Goal: Task Accomplishment & Management: Use online tool/utility

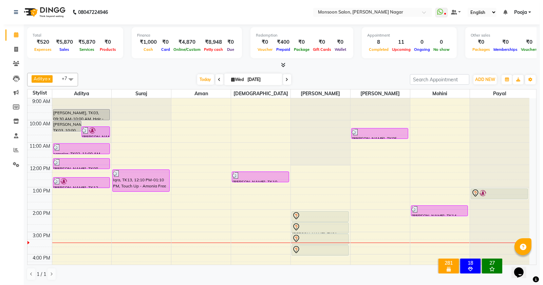
scroll to position [136, 0]
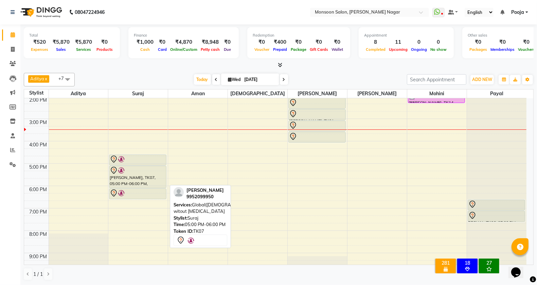
click at [147, 183] on div "[PERSON_NAME], TK07, 05:00 PM-06:00 PM, Global([DEMOGRAPHIC_DATA]) witout [MEDI…" at bounding box center [137, 177] width 57 height 22
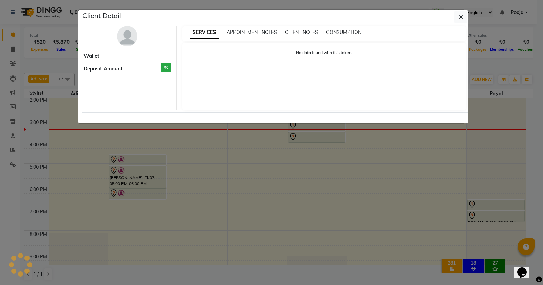
select select "7"
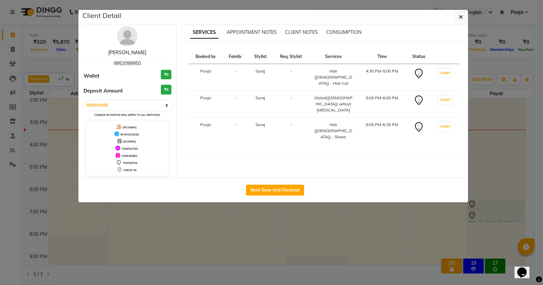
click at [126, 53] on link "[PERSON_NAME]" at bounding box center [127, 53] width 38 height 6
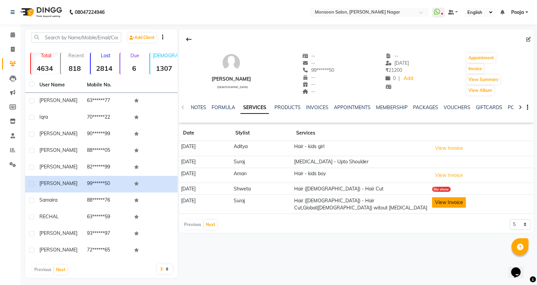
click at [449, 207] on button "View Invoice" at bounding box center [449, 202] width 34 height 11
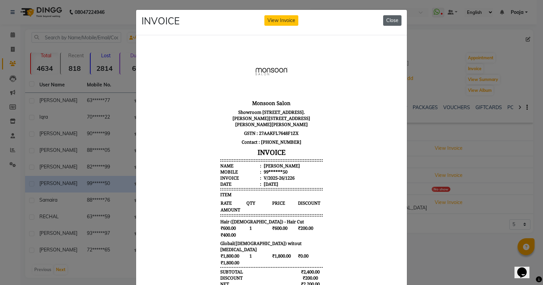
click at [386, 19] on button "Close" at bounding box center [392, 20] width 18 height 11
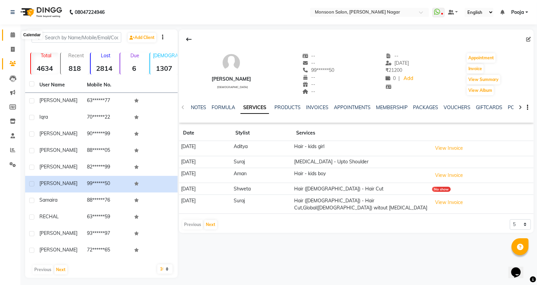
click at [11, 33] on icon at bounding box center [13, 34] width 4 height 5
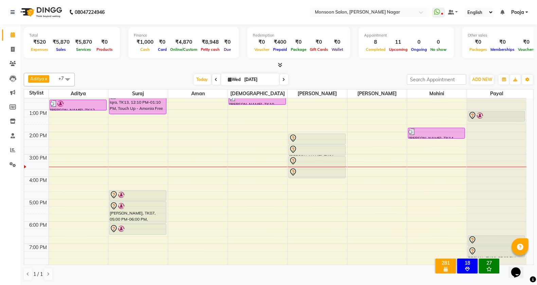
scroll to position [113, 0]
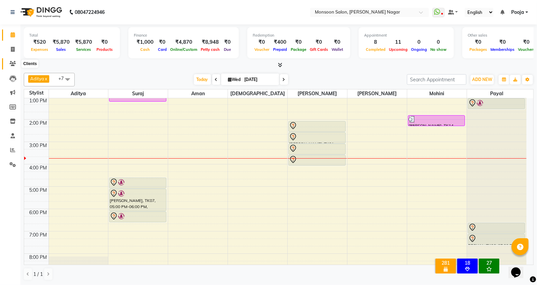
click at [12, 67] on span at bounding box center [13, 64] width 12 height 8
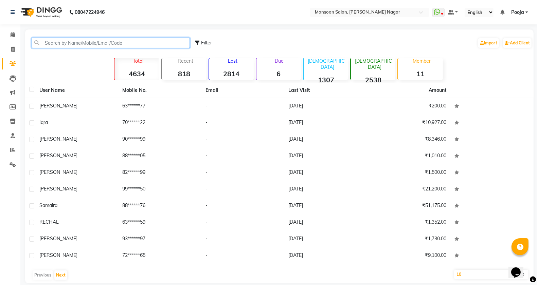
click at [131, 43] on input "text" at bounding box center [111, 43] width 158 height 11
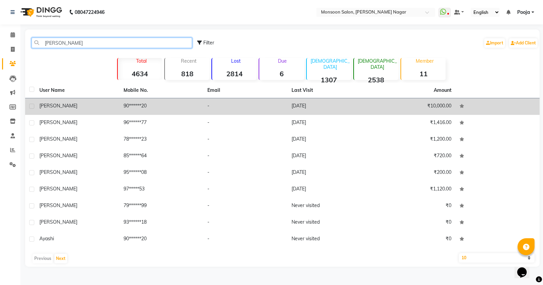
type input "[PERSON_NAME]"
click at [177, 108] on td "90******20" at bounding box center [161, 106] width 84 height 17
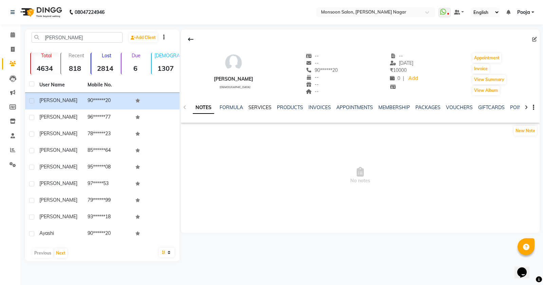
click at [248, 108] on link "SERVICES" at bounding box center [259, 108] width 23 height 6
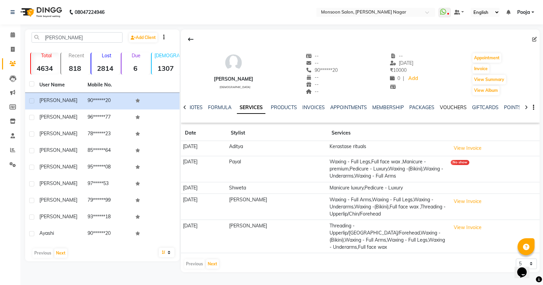
click at [446, 108] on link "VOUCHERS" at bounding box center [453, 108] width 27 height 6
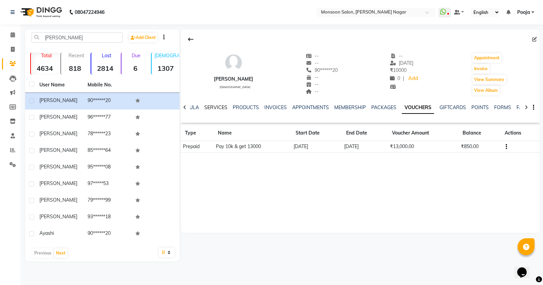
click at [221, 106] on link "SERVICES" at bounding box center [215, 108] width 23 height 6
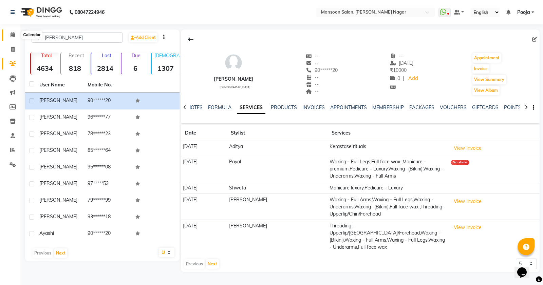
click at [7, 38] on span at bounding box center [13, 35] width 12 height 8
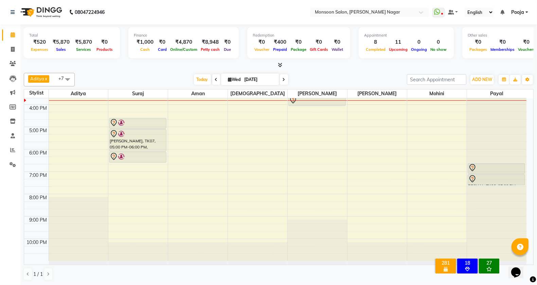
scroll to position [60, 0]
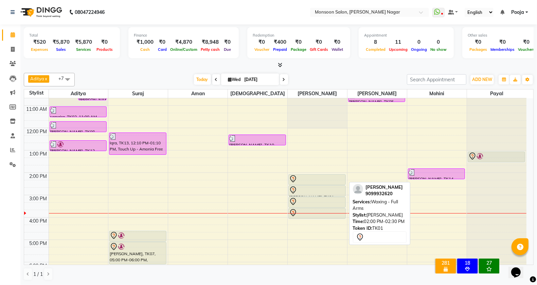
click at [323, 175] on div at bounding box center [317, 179] width 56 height 8
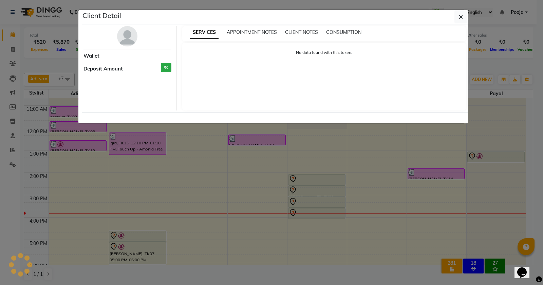
select select "7"
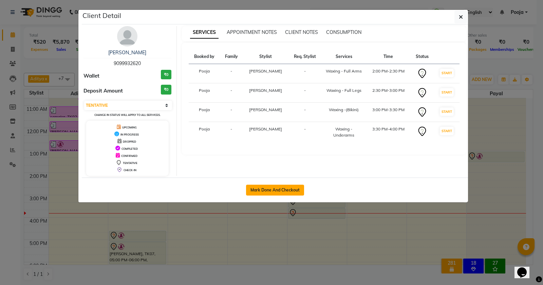
click at [283, 193] on button "Mark Done And Checkout" at bounding box center [275, 190] width 58 height 11
select select "4905"
select select "service"
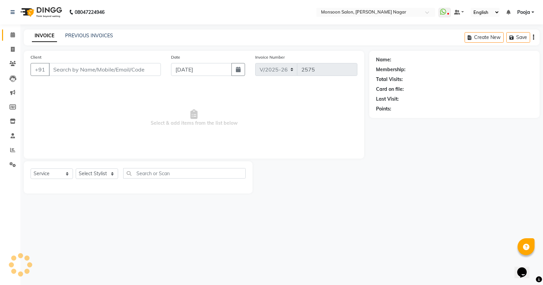
type input "90******20"
select select "41156"
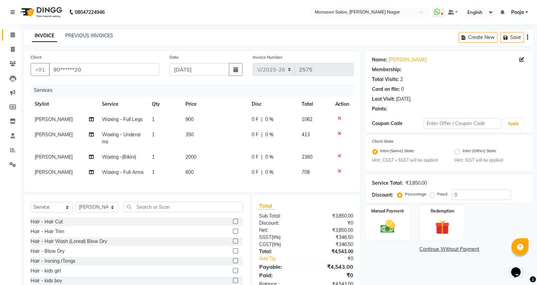
radio input "false"
radio input "true"
select select "1: Object"
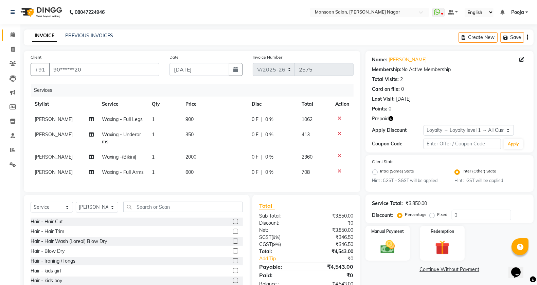
scroll to position [33, 0]
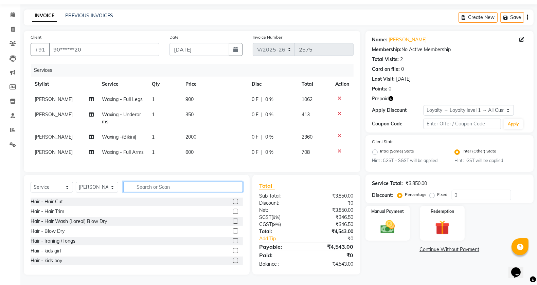
click at [163, 189] on input "text" at bounding box center [182, 187] width 119 height 11
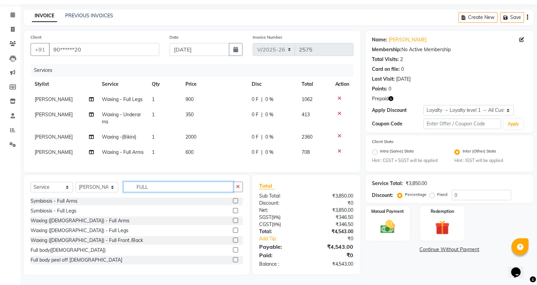
scroll to position [0, 0]
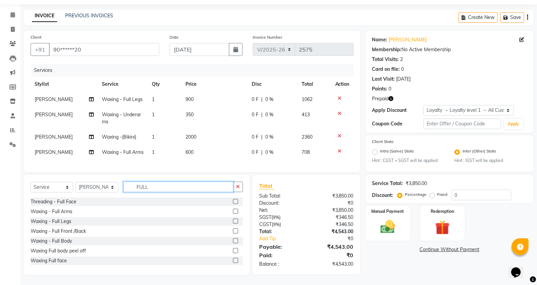
type input "FULL"
click at [233, 262] on label at bounding box center [235, 260] width 5 height 5
click at [233, 262] on input "checkbox" at bounding box center [235, 261] width 4 height 4
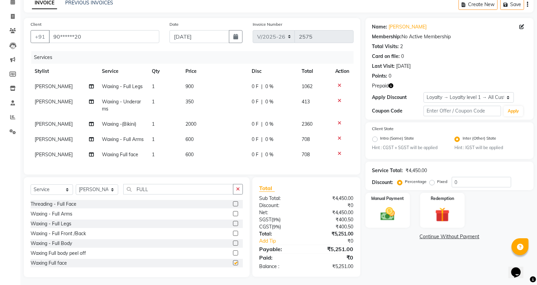
checkbox input "false"
click at [187, 168] on div "Services Stylist Service Qty Price Disc Total Action [PERSON_NAME] Waxing - Ful…" at bounding box center [192, 109] width 323 height 117
click at [195, 162] on td "600" at bounding box center [214, 154] width 66 height 15
select select "41156"
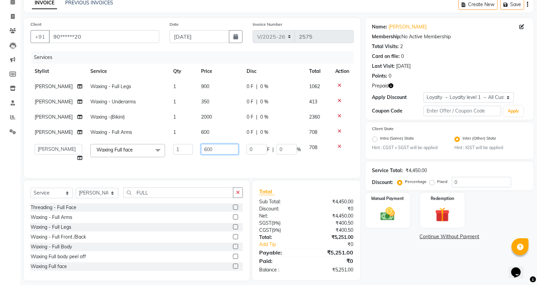
click at [201, 149] on input "600" at bounding box center [219, 149] width 37 height 11
type input "700"
click at [215, 122] on td "2000" at bounding box center [219, 117] width 45 height 15
select select "41156"
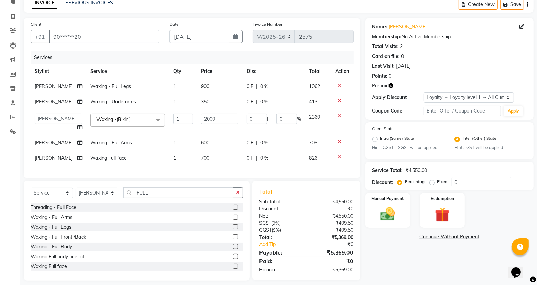
click at [340, 115] on icon at bounding box center [340, 116] width 4 height 5
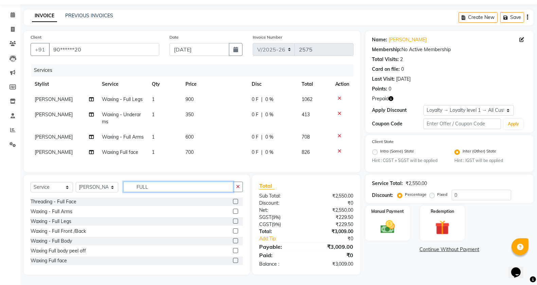
drag, startPoint x: 165, startPoint y: 186, endPoint x: 82, endPoint y: 191, distance: 82.6
click at [82, 191] on div "Select Service Product Membership Package Voucher Prepaid Gift Card Select Styl…" at bounding box center [137, 190] width 212 height 16
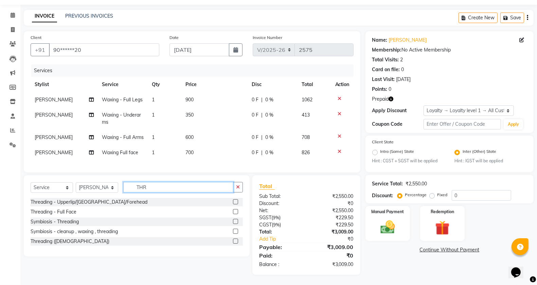
type input "THR"
click at [235, 201] on label at bounding box center [235, 202] width 5 height 5
click at [235, 201] on input "checkbox" at bounding box center [235, 202] width 4 height 4
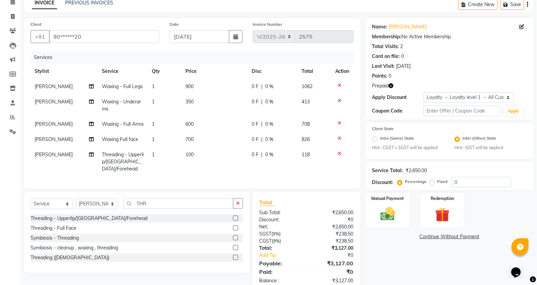
checkbox input "false"
drag, startPoint x: 175, startPoint y: 202, endPoint x: 167, endPoint y: 208, distance: 10.3
click at [167, 207] on div "Select Service Product Membership Package Voucher Prepaid Gift Card Select Styl…" at bounding box center [137, 232] width 226 height 81
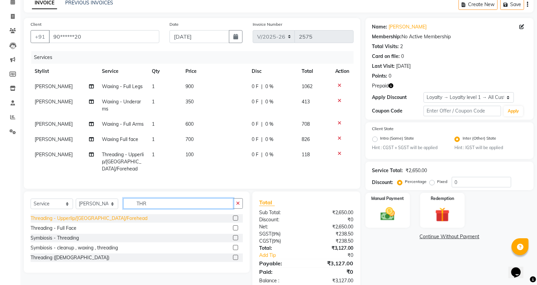
drag, startPoint x: 165, startPoint y: 210, endPoint x: 105, endPoint y: 223, distance: 62.0
click at [105, 223] on div "Select Service Product Membership Package Voucher Prepaid Gift Card Select Styl…" at bounding box center [137, 232] width 226 height 81
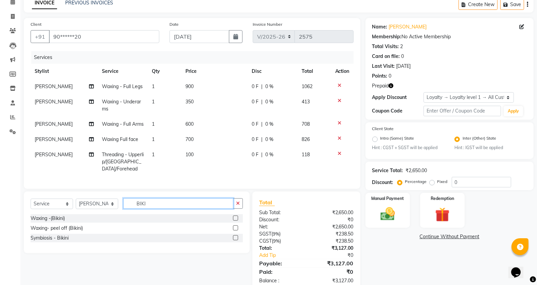
type input "BIKI"
click at [236, 231] on label at bounding box center [235, 228] width 5 height 5
click at [236, 231] on input "checkbox" at bounding box center [235, 228] width 4 height 4
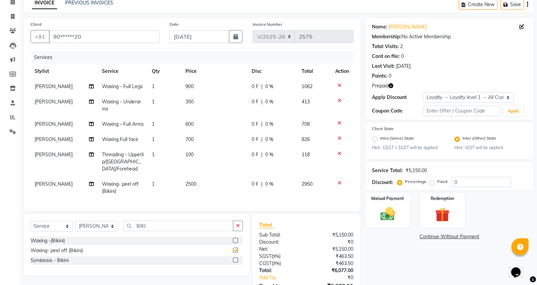
checkbox input "false"
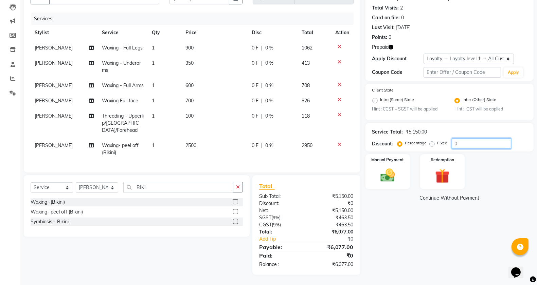
drag, startPoint x: 481, startPoint y: 136, endPoint x: 432, endPoint y: 143, distance: 49.7
click at [432, 143] on div "Percentage Fixed 0" at bounding box center [454, 143] width 112 height 11
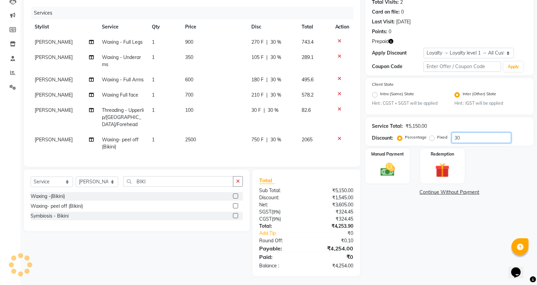
type input "3"
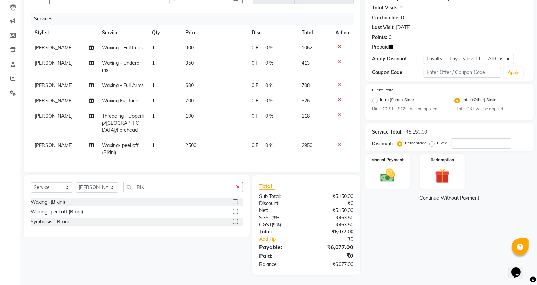
click at [437, 140] on label "Fixed" at bounding box center [442, 143] width 10 height 6
click at [431, 141] on input "Fixed" at bounding box center [433, 143] width 5 height 5
radio input "true"
click at [455, 139] on input "number" at bounding box center [480, 143] width 59 height 11
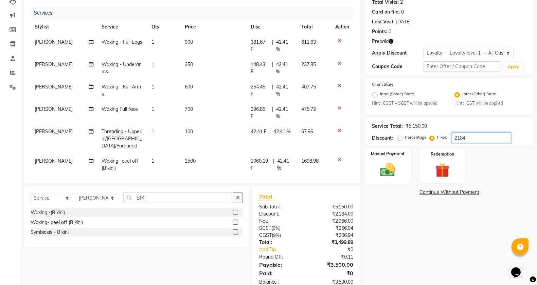
scroll to position [95, 0]
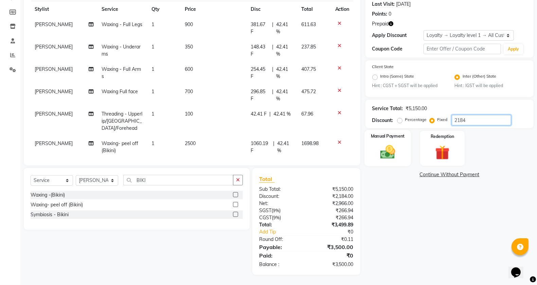
type input "2184"
click at [393, 156] on img at bounding box center [387, 152] width 24 height 17
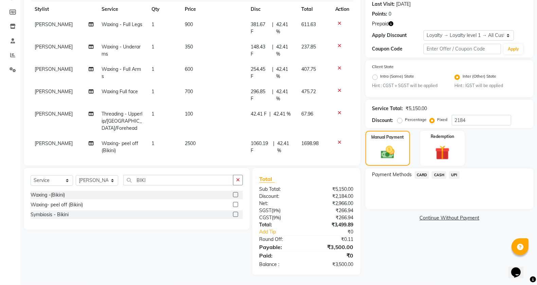
click at [437, 173] on span "CASH" at bounding box center [438, 175] width 15 height 8
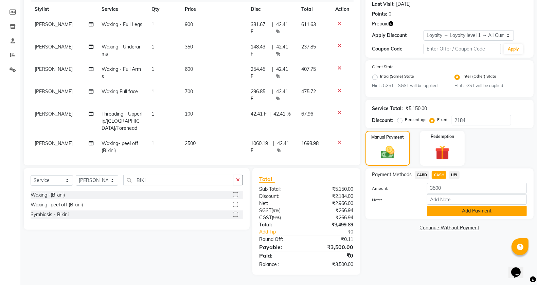
click at [440, 208] on button "Add Payment" at bounding box center [477, 211] width 100 height 11
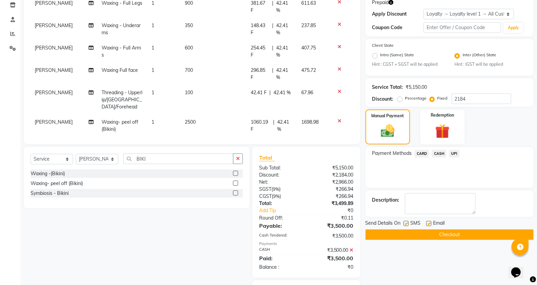
scroll to position [152, 0]
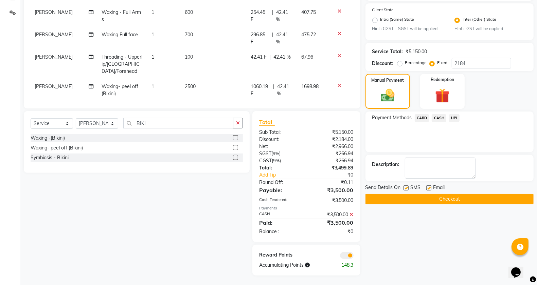
click at [481, 201] on button "Checkout" at bounding box center [449, 199] width 168 height 11
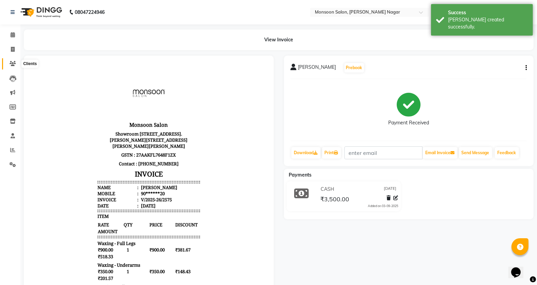
click at [9, 67] on span at bounding box center [13, 64] width 12 height 8
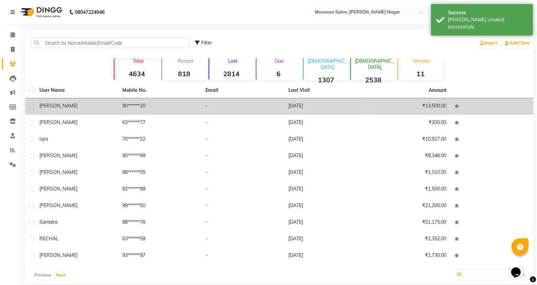
click at [70, 106] on div "[PERSON_NAME]" at bounding box center [76, 105] width 75 height 7
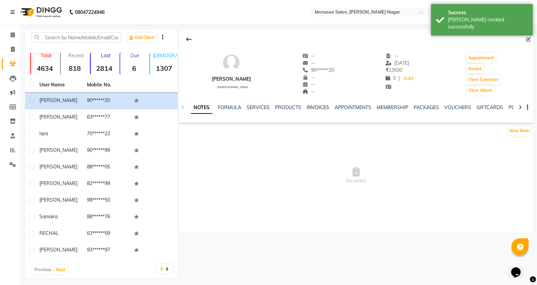
click at [307, 106] on link "INVOICES" at bounding box center [317, 108] width 22 height 6
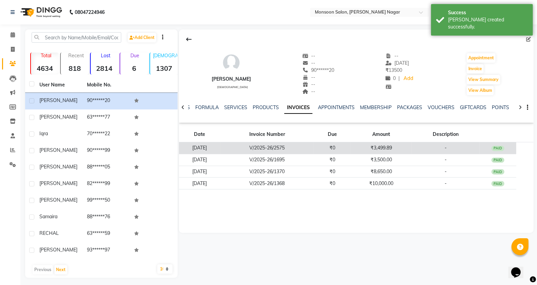
click at [454, 150] on td "-" at bounding box center [445, 149] width 68 height 12
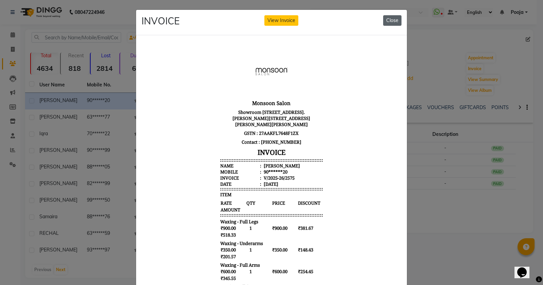
click at [386, 17] on button "Close" at bounding box center [392, 20] width 18 height 11
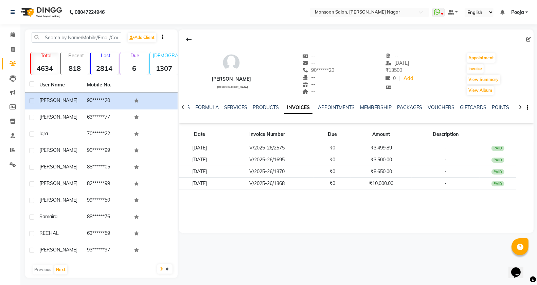
click at [226, 111] on div "SERVICES" at bounding box center [235, 107] width 23 height 7
click at [238, 102] on div "NOTES FORMULA SERVICES PRODUCTS INVOICES APPOINTMENTS MEMBERSHIP PACKAGES VOUCH…" at bounding box center [356, 107] width 354 height 23
click at [238, 108] on link "SERVICES" at bounding box center [235, 108] width 23 height 6
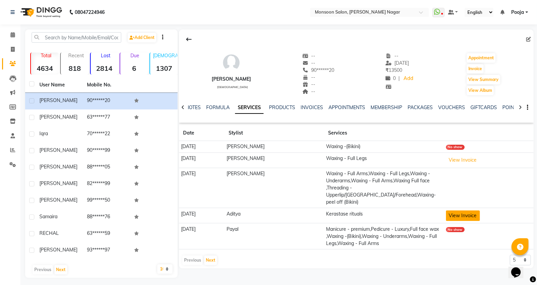
click at [453, 211] on button "View Invoice" at bounding box center [463, 216] width 34 height 11
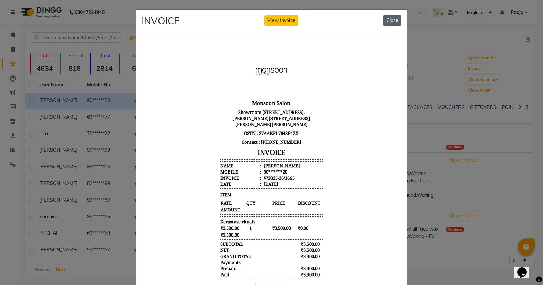
click at [386, 20] on button "Close" at bounding box center [392, 20] width 18 height 11
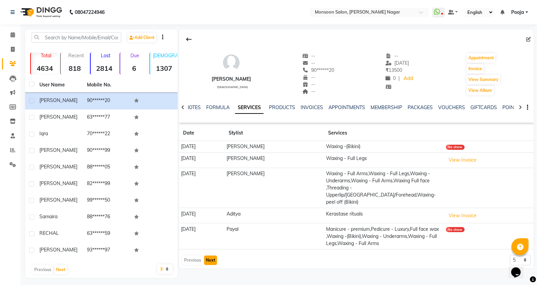
click at [211, 257] on button "Next" at bounding box center [210, 261] width 13 height 10
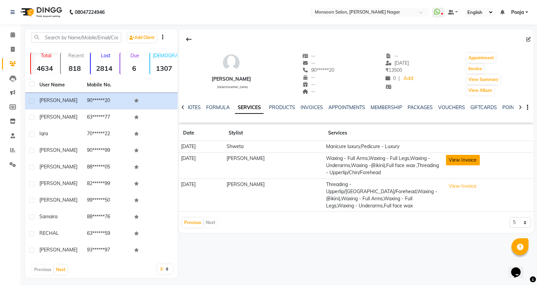
click at [447, 157] on button "View Invoice" at bounding box center [463, 160] width 34 height 11
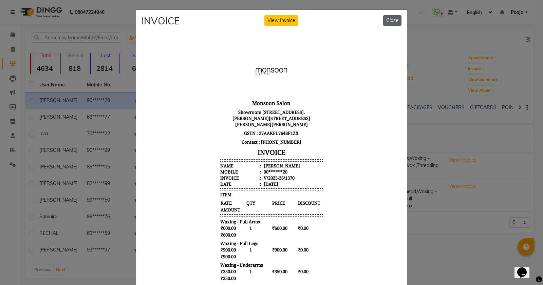
click at [391, 19] on button "Close" at bounding box center [392, 20] width 18 height 11
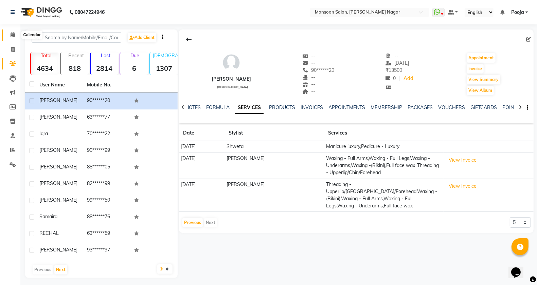
click at [17, 35] on span at bounding box center [13, 35] width 12 height 8
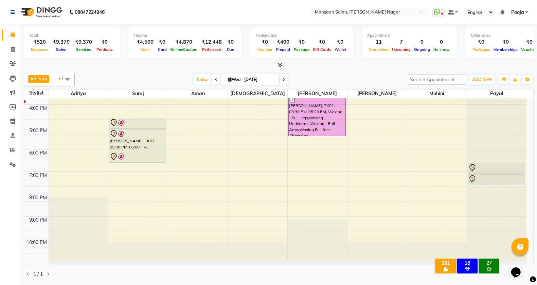
scroll to position [60, 0]
